Goal: Task Accomplishment & Management: Use online tool/utility

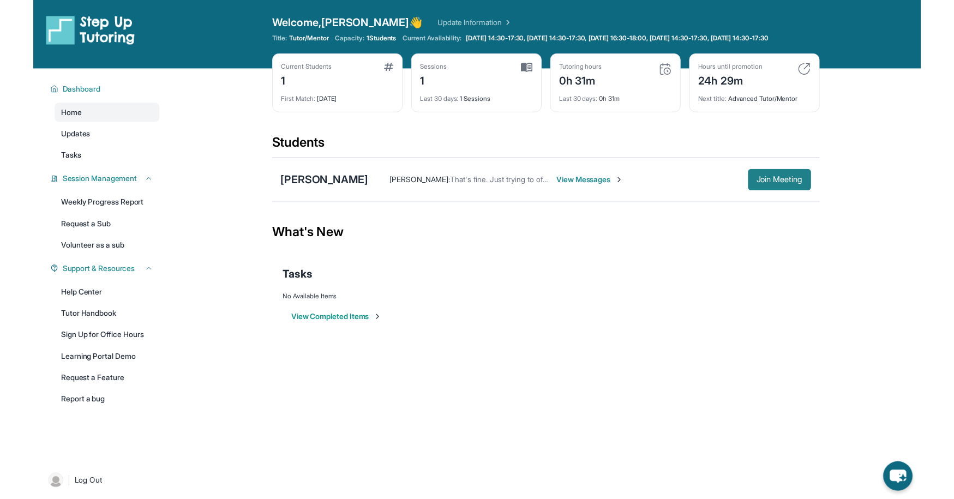
scroll to position [7, 0]
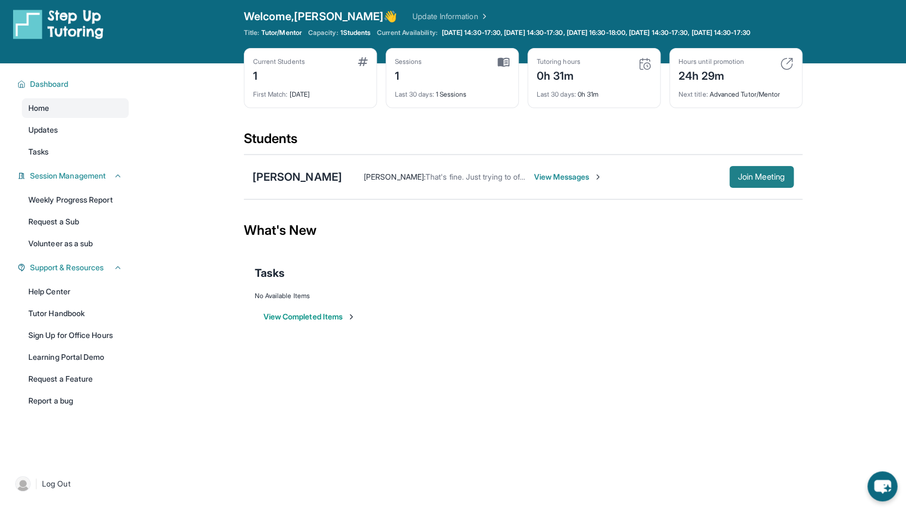
click at [748, 180] on span "Join Meeting" at bounding box center [761, 176] width 47 height 7
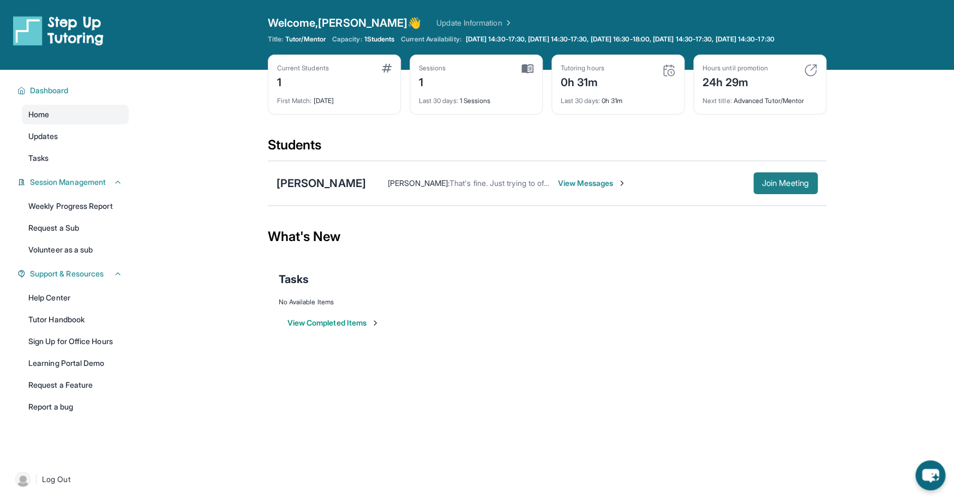
click at [781, 187] on span "Join Meeting" at bounding box center [785, 183] width 47 height 7
click at [783, 187] on span "Join Meeting" at bounding box center [785, 183] width 47 height 7
click at [788, 187] on span "Join Meeting" at bounding box center [785, 183] width 47 height 7
